Goal: Transaction & Acquisition: Obtain resource

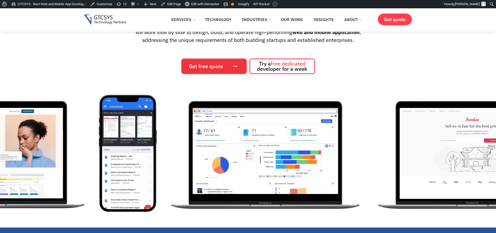
click at [225, 70] on link "Get free quote" at bounding box center [214, 67] width 66 height 16
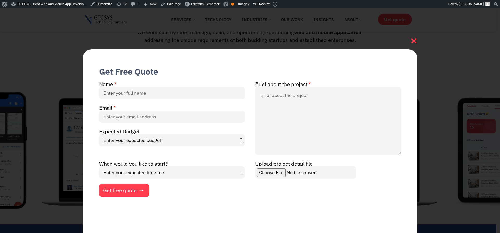
click at [416, 40] on icon at bounding box center [413, 41] width 5 height 5
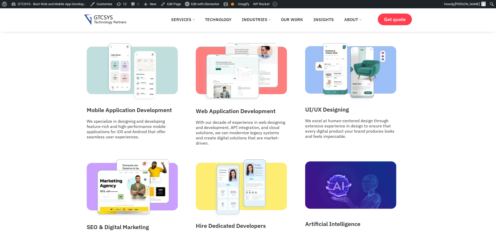
scroll to position [719, 0]
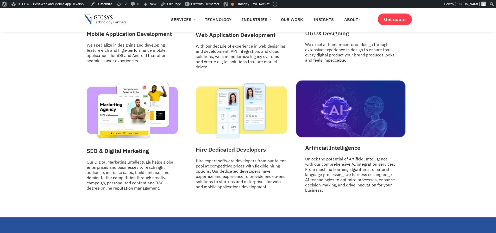
click at [359, 118] on img at bounding box center [350, 108] width 109 height 57
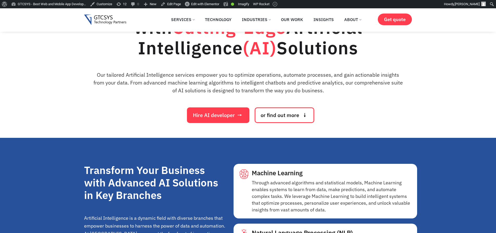
scroll to position [166, 0]
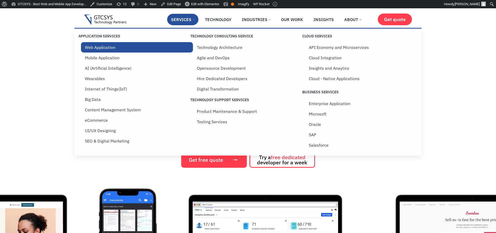
click at [95, 48] on link "Web Application" at bounding box center [137, 47] width 112 height 10
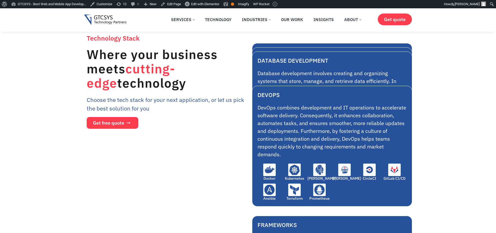
scroll to position [1968, 0]
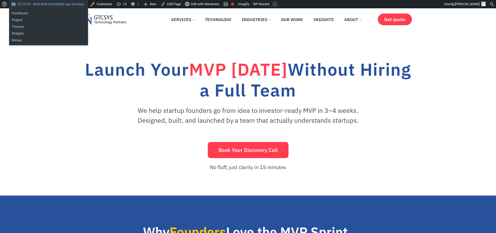
click at [42, 4] on link "GTCSYS - Best Web and Mobile App Develop…" at bounding box center [48, 4] width 79 height 8
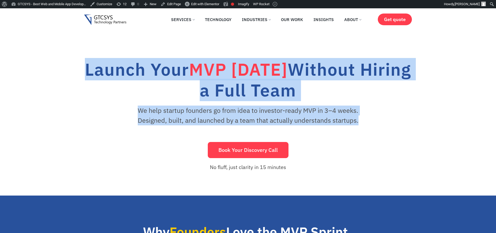
drag, startPoint x: 94, startPoint y: 68, endPoint x: 390, endPoint y: 120, distance: 300.3
click at [390, 120] on div "Launch Your MVP in 30 Days Without Hiring a Full Team We help startup founders …" at bounding box center [248, 112] width 328 height 125
click at [316, 108] on p "We help startup founders go from idea to investor-ready MVP in 3–4 weeks. Desig…" at bounding box center [248, 116] width 243 height 20
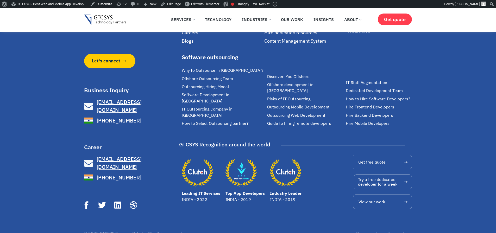
scroll to position [1664, 0]
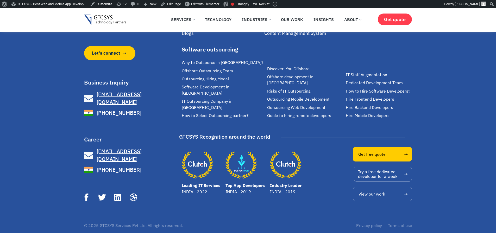
click at [366, 152] on span "Get free quote" at bounding box center [371, 154] width 27 height 4
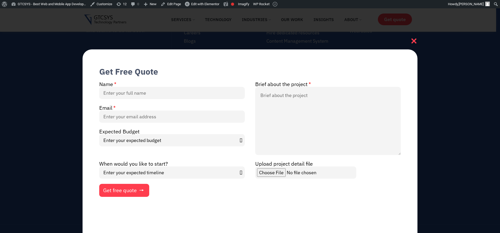
click at [414, 41] on icon at bounding box center [413, 41] width 5 height 5
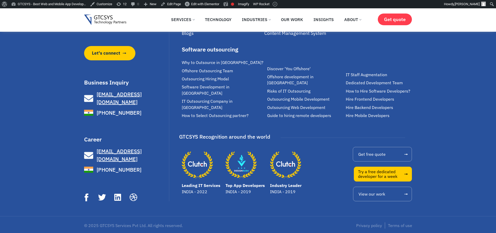
click at [373, 174] on span "Try a free dedicated developer for a week" at bounding box center [377, 174] width 39 height 9
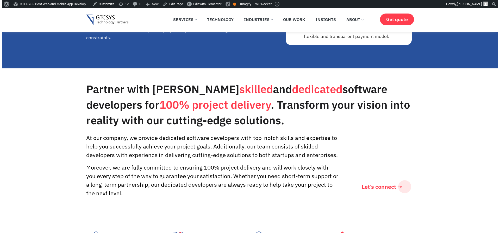
scroll to position [562, 0]
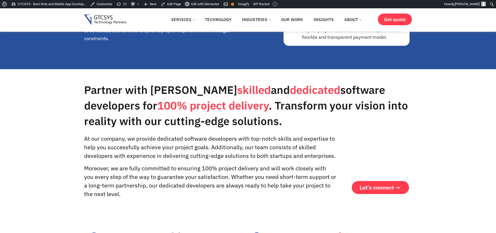
click at [375, 190] on span "Let’s connect" at bounding box center [377, 188] width 34 height 6
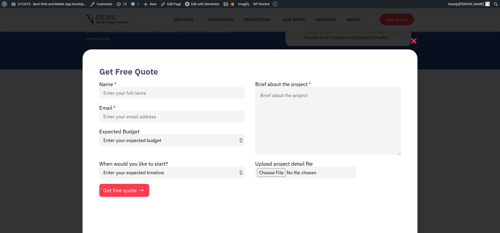
click at [415, 39] on icon at bounding box center [413, 41] width 5 height 5
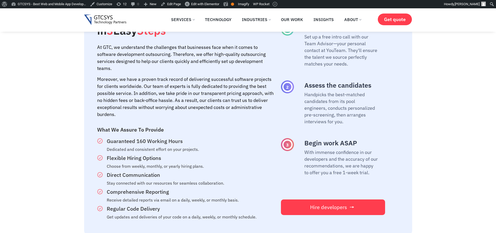
scroll to position [1039, 0]
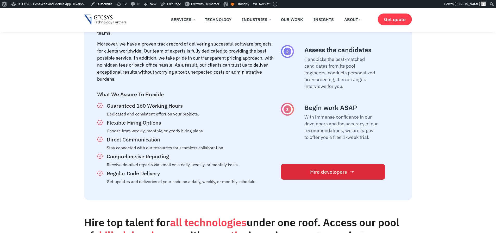
click at [316, 172] on span "Hire developers" at bounding box center [328, 172] width 37 height 5
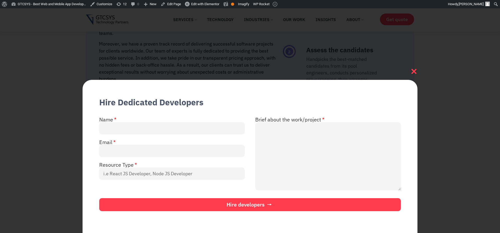
click at [414, 71] on icon at bounding box center [413, 71] width 5 height 5
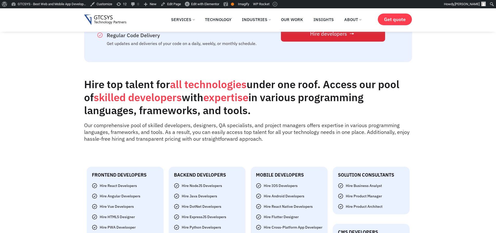
scroll to position [1262, 0]
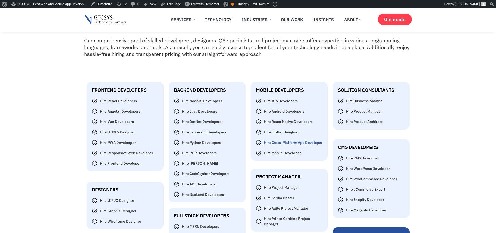
click at [278, 142] on span "Hire Cross-Platform App Developer" at bounding box center [292, 142] width 60 height 5
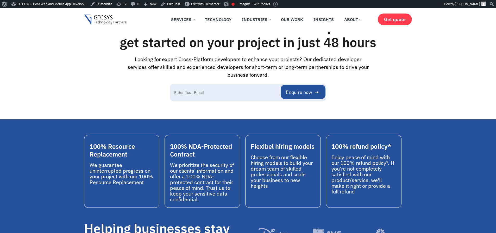
scroll to position [62, 0]
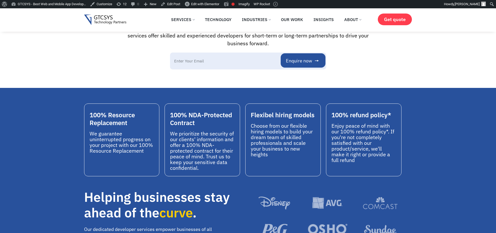
click at [280, 131] on p "Choose from our flexible hiring models to build your dream team of skilled prof…" at bounding box center [283, 140] width 65 height 34
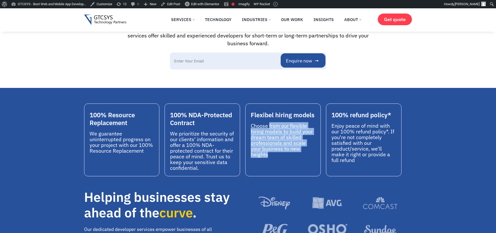
click at [280, 131] on p "Choose from our flexible hiring models to build your dream team of skilled prof…" at bounding box center [283, 140] width 65 height 34
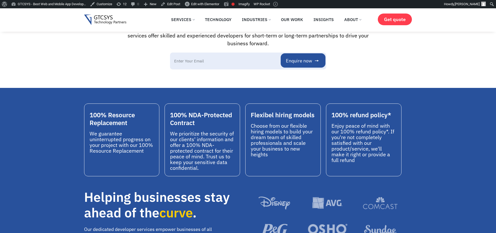
click at [361, 139] on p "Enjoy peace of mind with our 100% refund policy*. If you're not completely sati…" at bounding box center [363, 143] width 65 height 40
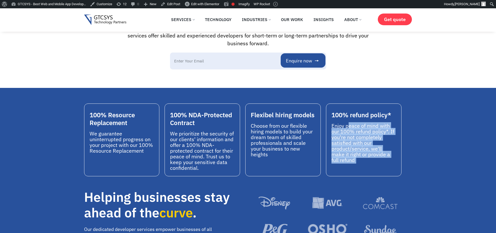
click at [361, 139] on p "Enjoy peace of mind with our 100% refund policy*. If you're not completely sati…" at bounding box center [363, 143] width 65 height 40
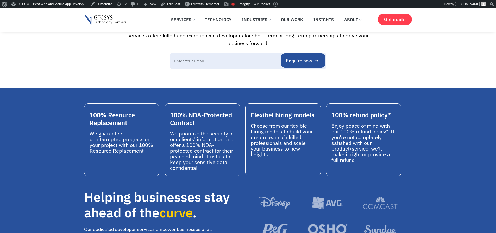
click at [187, 146] on p "We prioritize the security of our clients' information and offer a 100% NDA-pro…" at bounding box center [202, 151] width 65 height 40
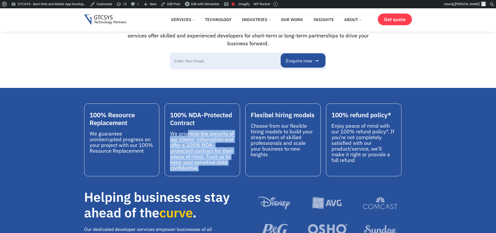
click at [187, 146] on p "We prioritize the security of our clients' information and offer a 100% NDA-pro…" at bounding box center [202, 151] width 65 height 40
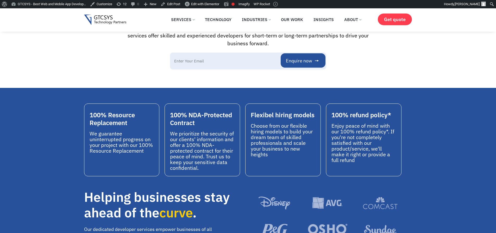
click at [120, 147] on p "We guarantee uninterrupted progress on your project with our 100% Resource Repl…" at bounding box center [122, 142] width 65 height 23
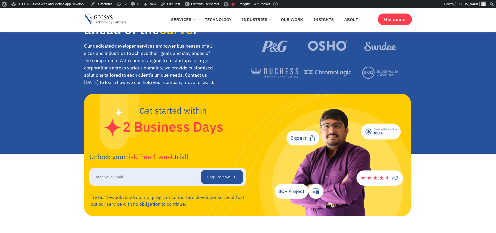
scroll to position [281, 0]
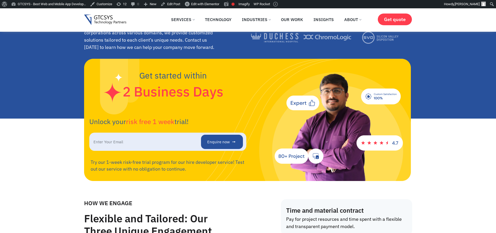
drag, startPoint x: 306, startPoint y: 102, endPoint x: 283, endPoint y: 99, distance: 23.6
click at [283, 99] on div "Get started within 2 Business Days Unlock your risk free 1 week trial! Enquire …" at bounding box center [248, 120] width 318 height 122
drag, startPoint x: 268, startPoint y: 111, endPoint x: 267, endPoint y: 116, distance: 5.6
click at [267, 116] on div "Get started within 2 Business Days Unlock your risk free 1 week trial! Enquire …" at bounding box center [248, 120] width 318 height 122
click at [346, 108] on div "Get started within 2 Business Days Unlock your risk free 1 week trial! Enquire …" at bounding box center [248, 120] width 318 height 122
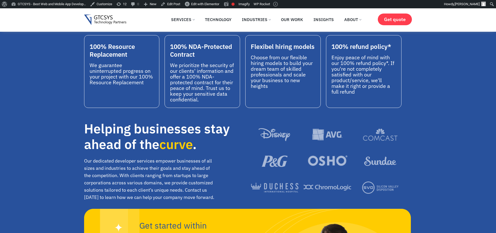
scroll to position [94, 0]
